Goal: Task Accomplishment & Management: Use online tool/utility

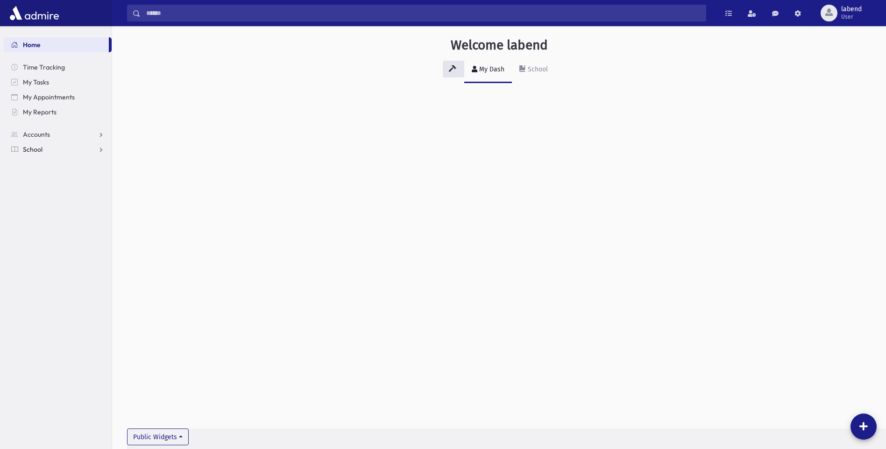
click at [57, 149] on link "School" at bounding box center [58, 149] width 108 height 15
click at [45, 178] on span "Attendance" at bounding box center [45, 179] width 35 height 8
click at [48, 195] on span "Entry" at bounding box center [43, 194] width 16 height 8
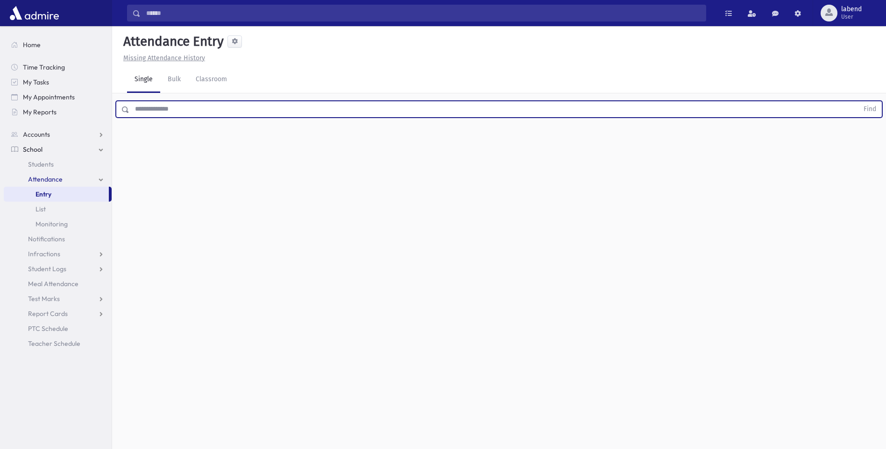
click at [247, 106] on input "text" at bounding box center [493, 109] width 729 height 17
type input "*******"
click at [858, 101] on button "Find" at bounding box center [870, 109] width 24 height 16
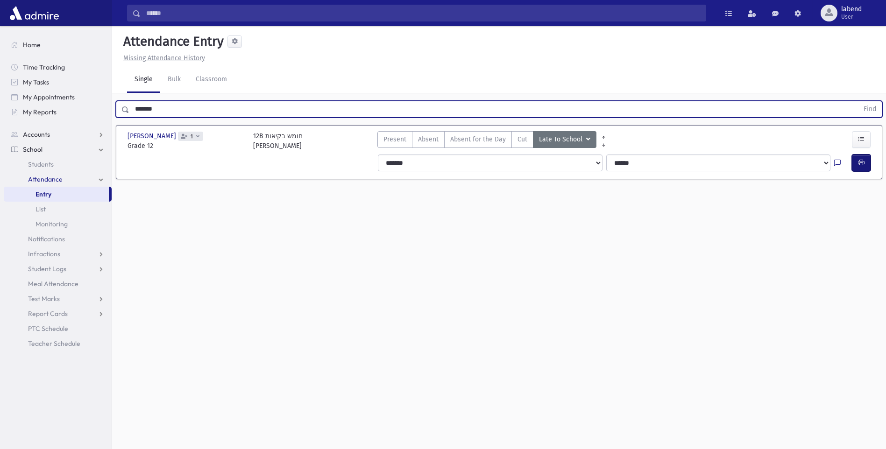
click at [862, 163] on icon "button" at bounding box center [861, 163] width 7 height 8
drag, startPoint x: 156, startPoint y: 109, endPoint x: 105, endPoint y: 115, distance: 51.3
click at [105, 115] on div "Search Results All Accounts" at bounding box center [443, 235] width 886 height 470
click at [858, 101] on button "Find" at bounding box center [870, 109] width 24 height 16
